Goal: Task Accomplishment & Management: Use online tool/utility

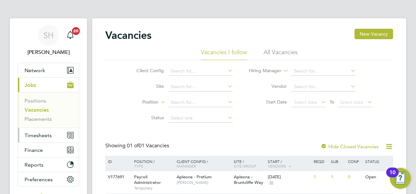
click at [33, 136] on span "Timesheets" at bounding box center [38, 136] width 27 height 6
click at [58, 135] on button "Timesheets" at bounding box center [48, 135] width 61 height 14
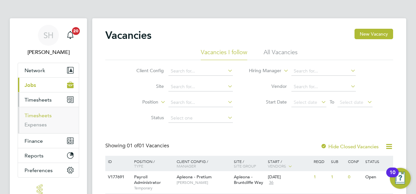
click at [48, 116] on link "Timesheets" at bounding box center [38, 116] width 27 height 6
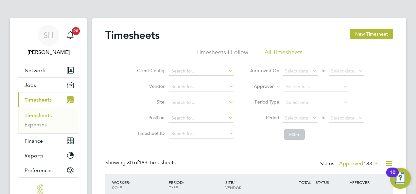
click at [267, 143] on li "Filter" at bounding box center [307, 134] width 130 height 17
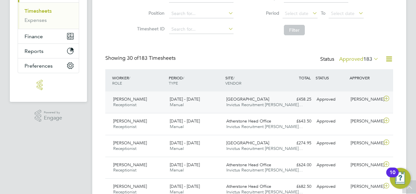
click at [389, 98] on icon at bounding box center [386, 98] width 8 height 5
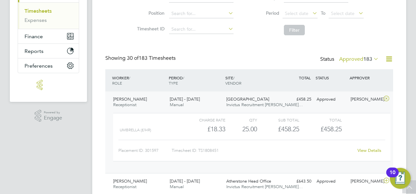
click at [365, 151] on link "View Details" at bounding box center [370, 151] width 24 height 6
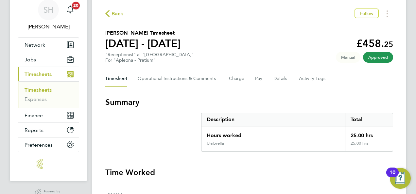
scroll to position [26, 0]
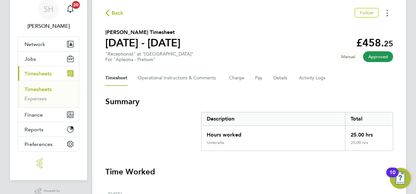
click at [387, 13] on circle "Timesheets Menu" at bounding box center [387, 12] width 1 height 1
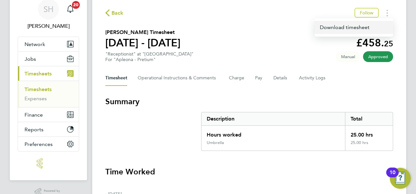
click at [355, 27] on link "Download timesheet" at bounding box center [354, 27] width 79 height 13
